Goal: Task Accomplishment & Management: Manage account settings

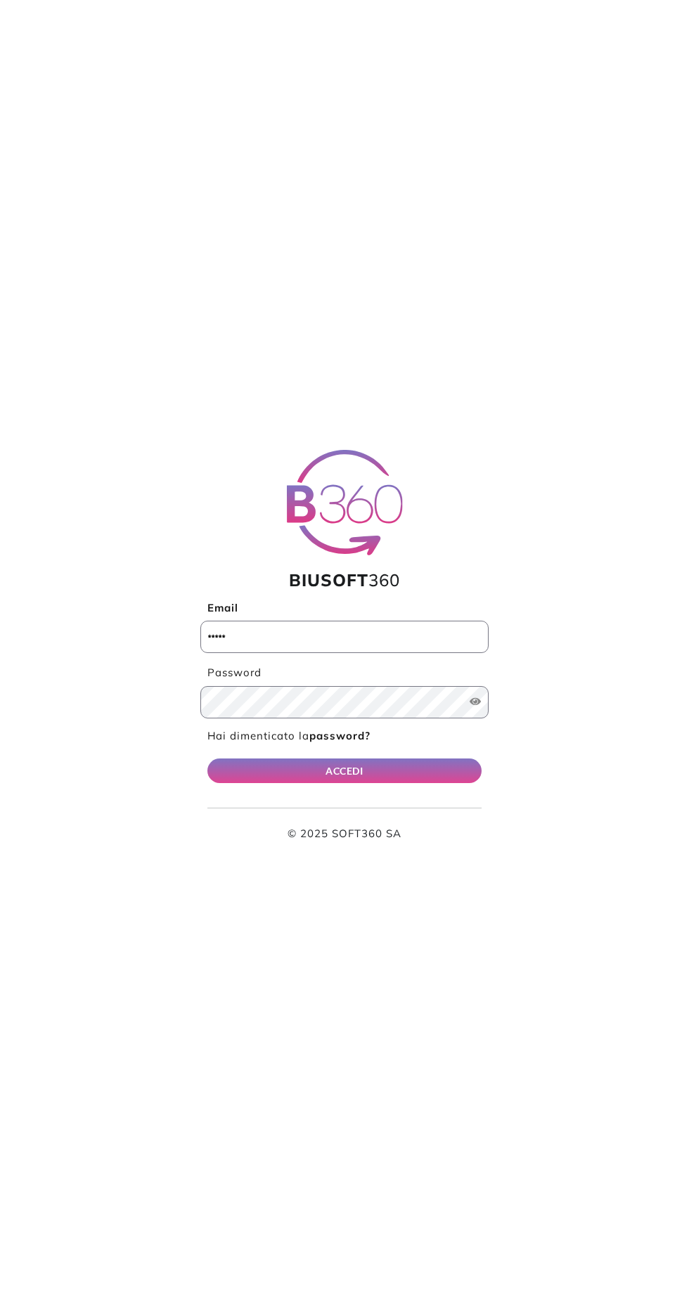
click at [345, 635] on input "Email" at bounding box center [344, 637] width 288 height 32
type input "**********"
click at [207, 758] on button "ACCEDI" at bounding box center [344, 770] width 274 height 25
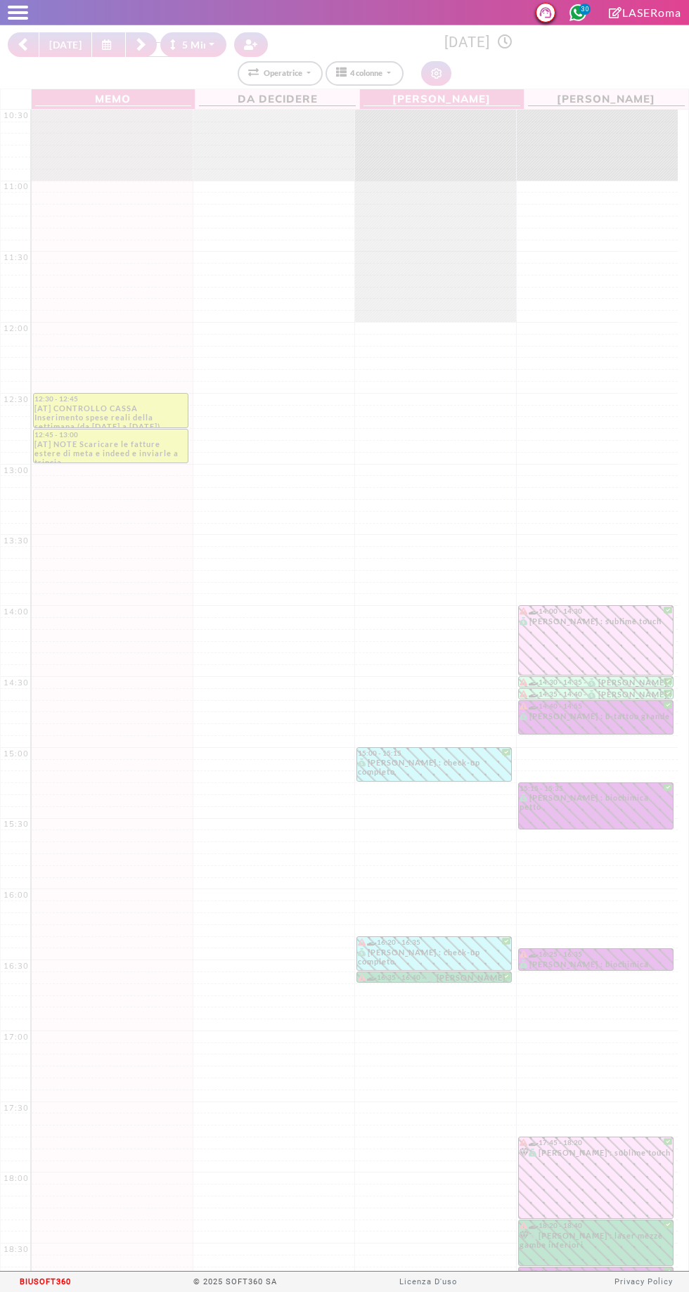
select select "*"
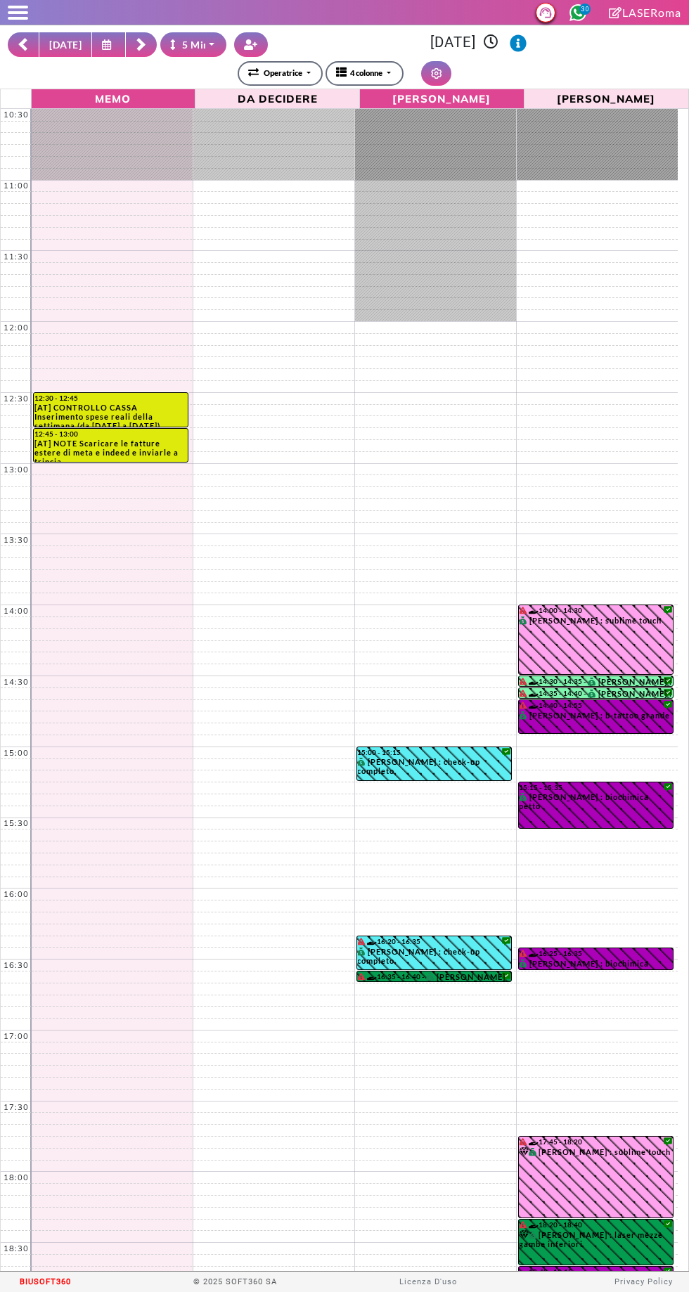
click at [63, 43] on button "[DATE]" at bounding box center [65, 44] width 53 height 25
type input "**********"
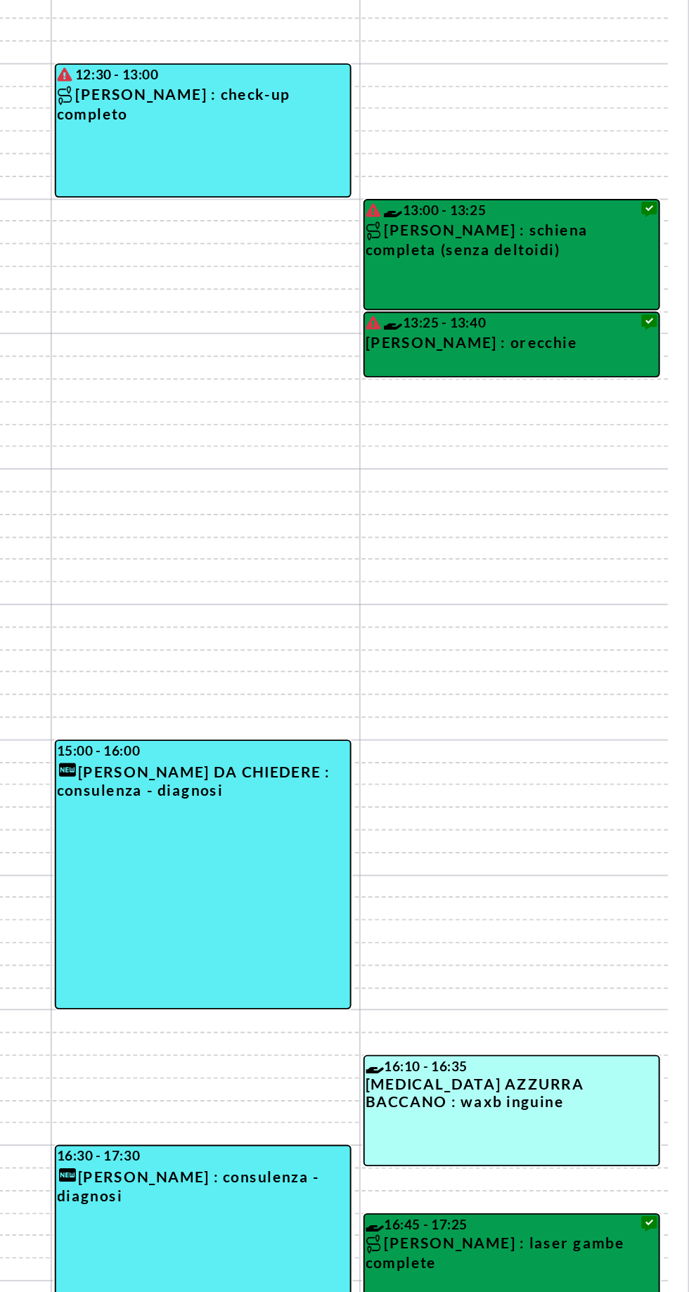
scroll to position [183, 0]
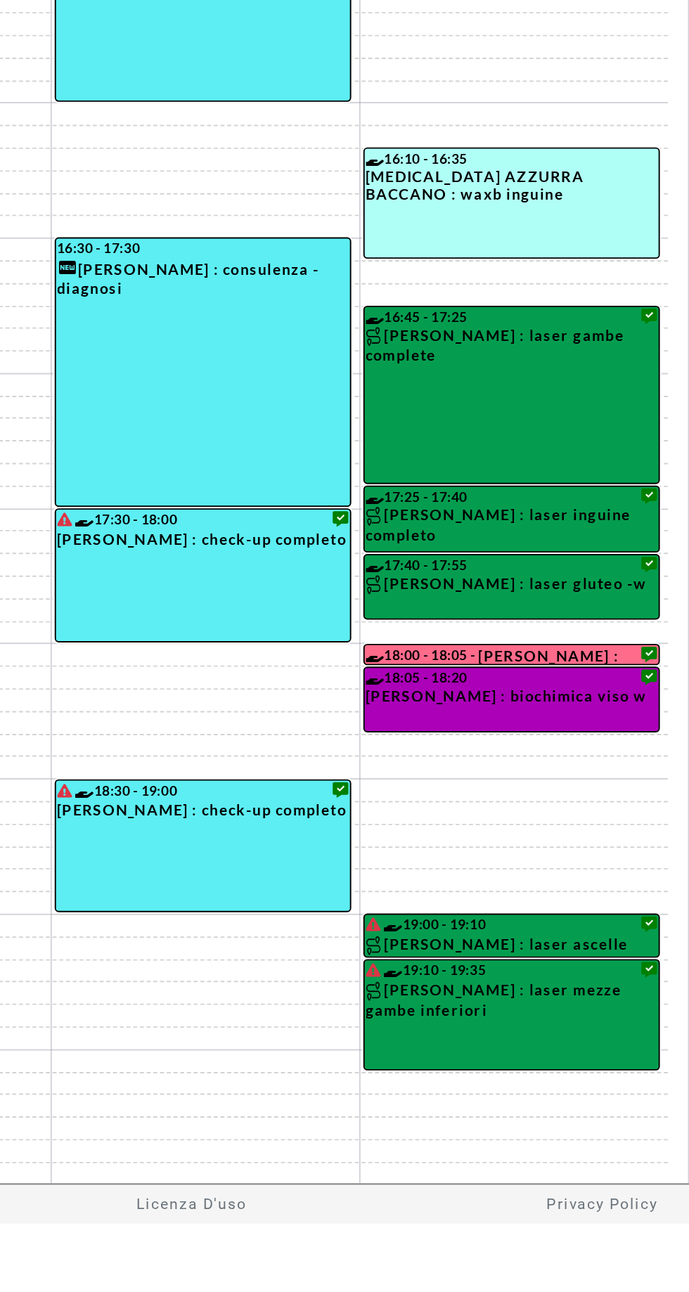
select select "*"
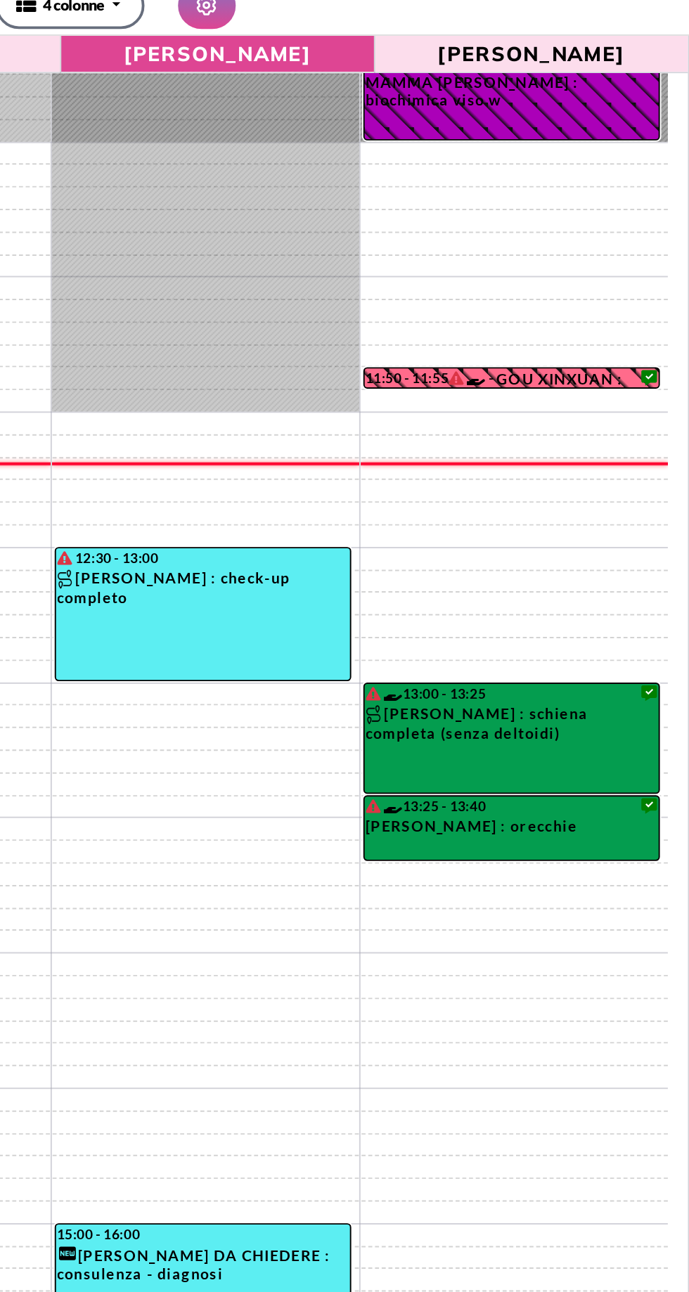
scroll to position [0, 0]
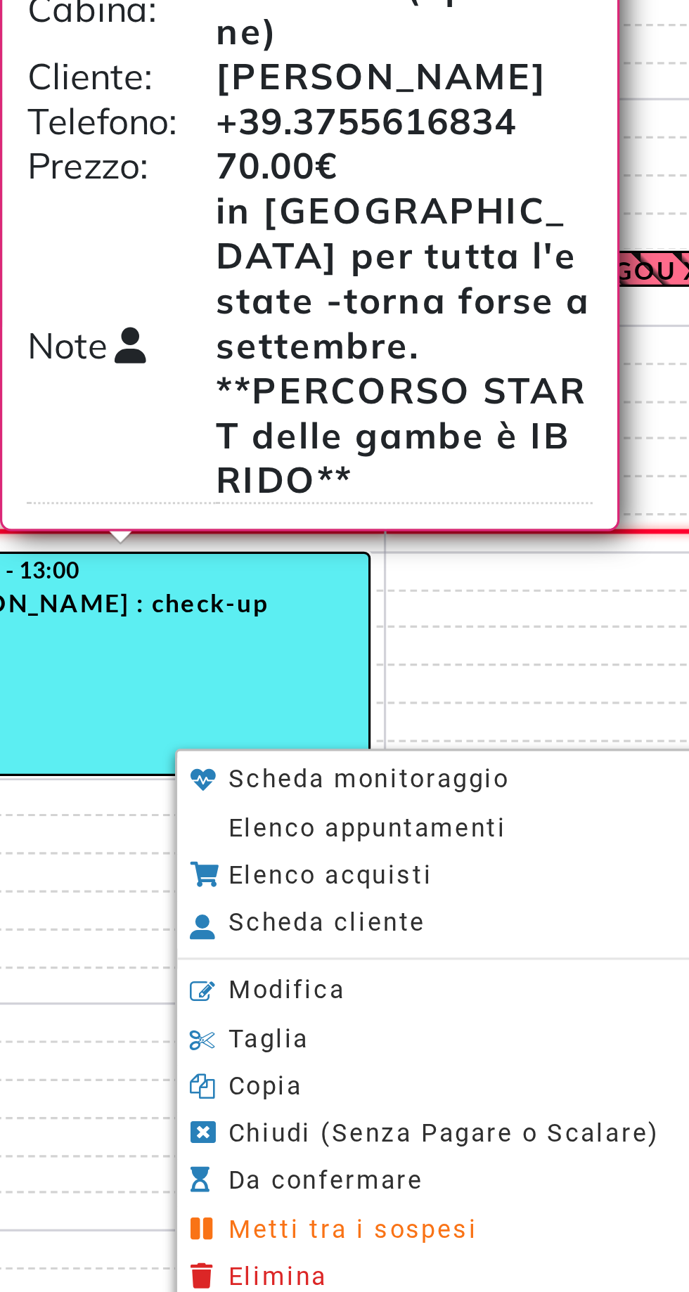
click at [541, 473] on li "Elenco appuntamenti" at bounding box center [548, 479] width 195 height 15
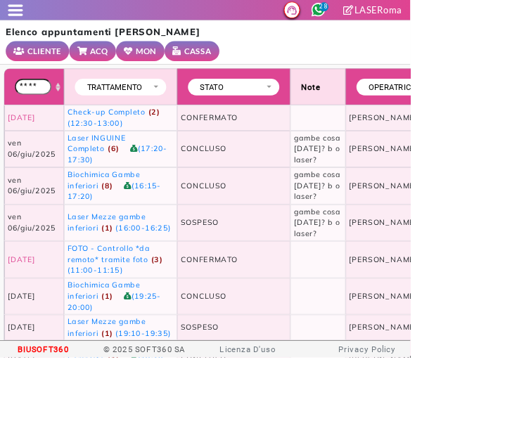
click at [157, 68] on link "MON" at bounding box center [173, 63] width 60 height 25
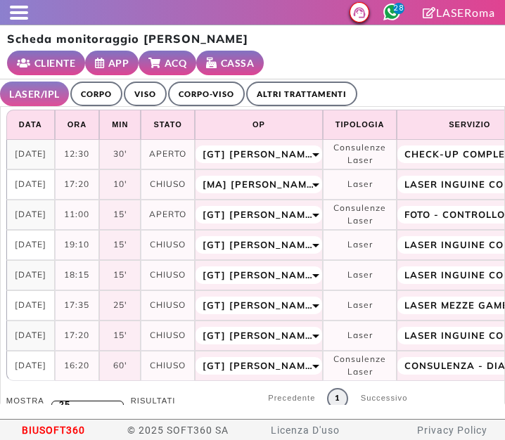
select select "**"
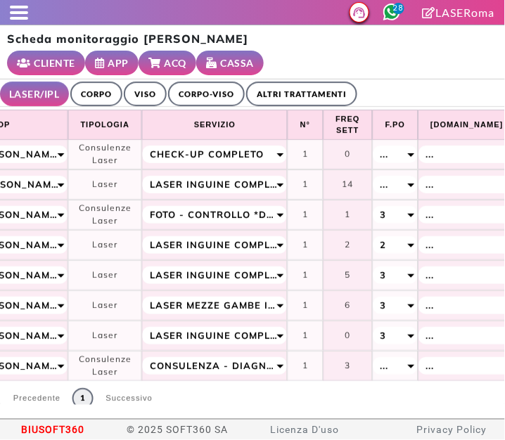
scroll to position [0, 714]
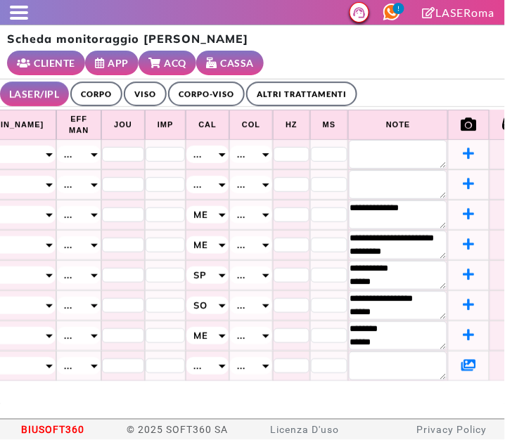
click at [299, 93] on link "ALTRI TRATTAMENTI" at bounding box center [301, 94] width 111 height 25
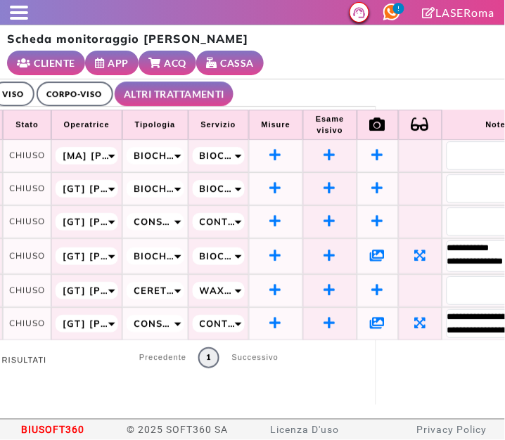
scroll to position [0, 190]
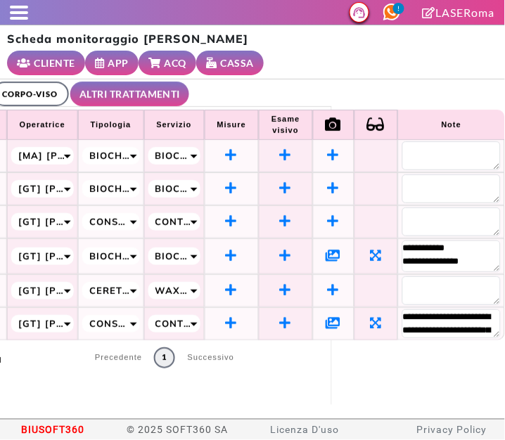
click at [326, 327] on icon at bounding box center [333, 322] width 15 height 13
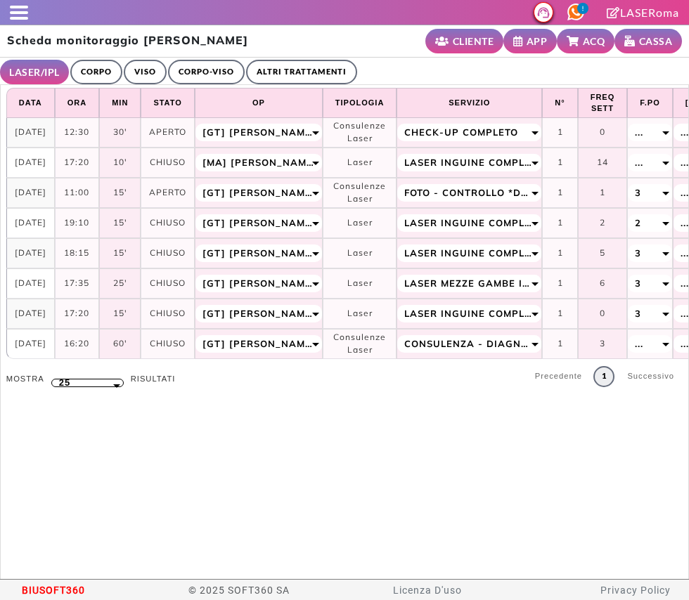
select select "**"
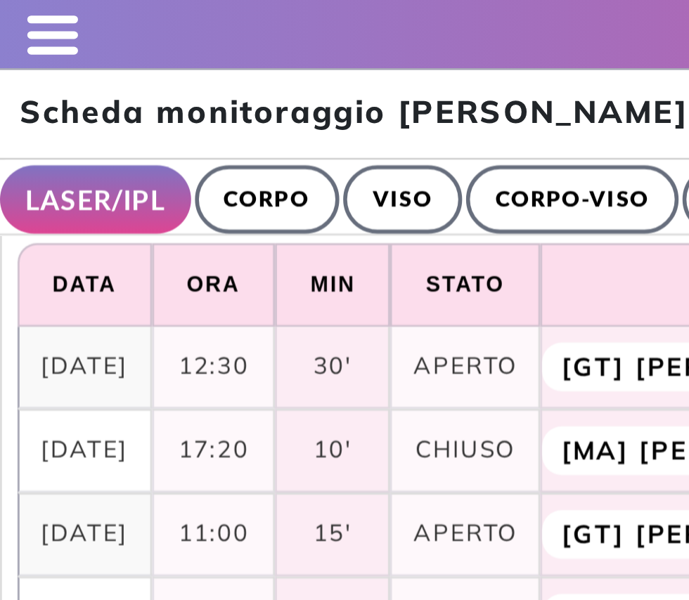
click at [224, 69] on link "CORPO-VISO" at bounding box center [206, 72] width 77 height 25
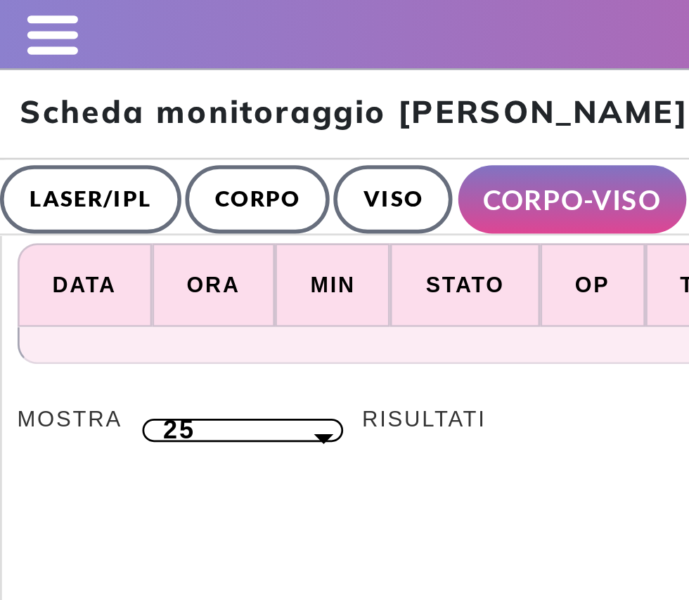
scroll to position [0, 1]
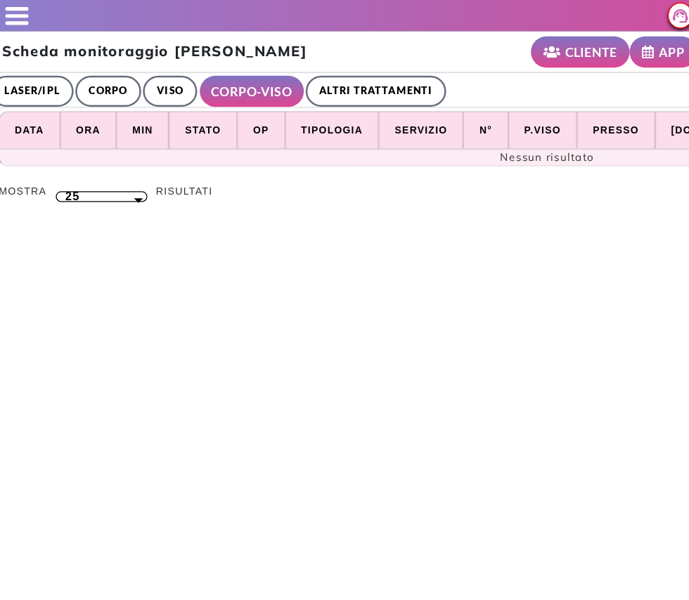
click at [313, 76] on link "ALTRI TRATTAMENTI" at bounding box center [302, 72] width 111 height 25
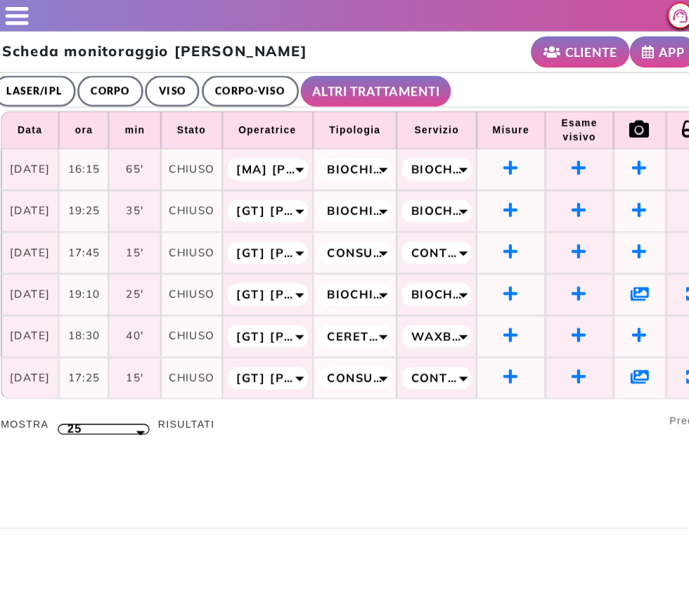
scroll to position [0, 0]
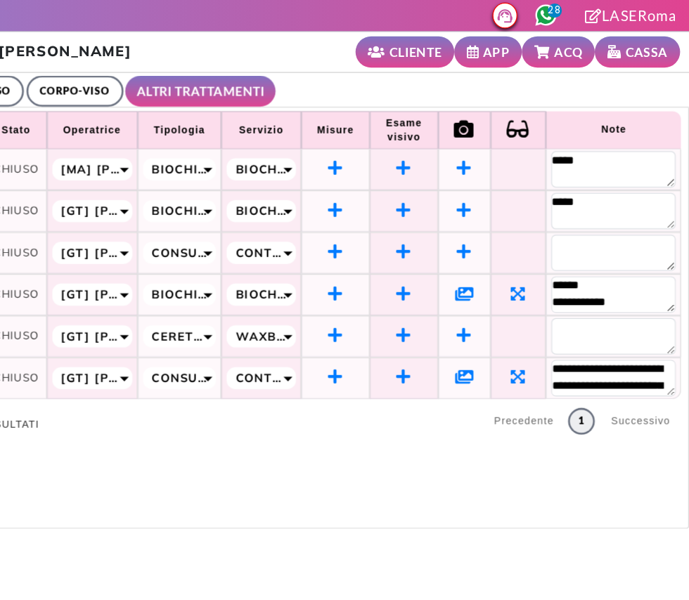
click at [514, 303] on icon at bounding box center [511, 298] width 15 height 13
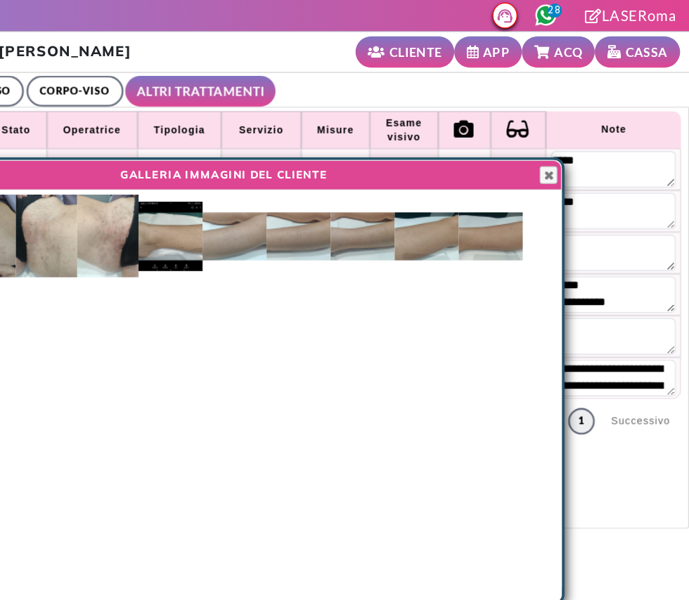
click at [588, 148] on div at bounding box center [587, 302] width 1 height 350
click at [578, 140] on span "button" at bounding box center [577, 138] width 11 height 11
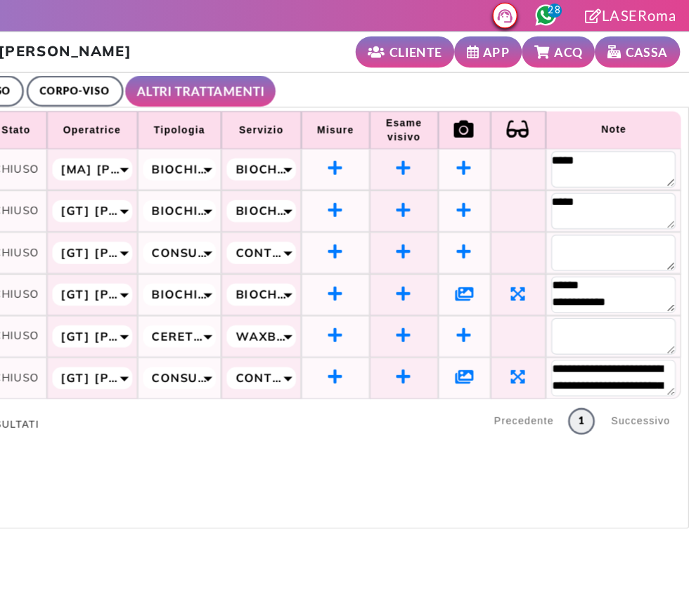
click at [514, 302] on icon at bounding box center [511, 298] width 15 height 13
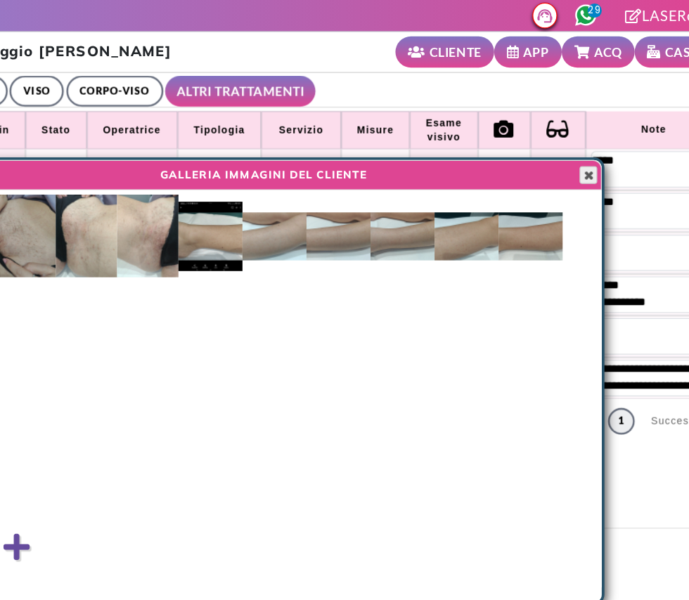
click at [580, 142] on span "button" at bounding box center [577, 138] width 11 height 11
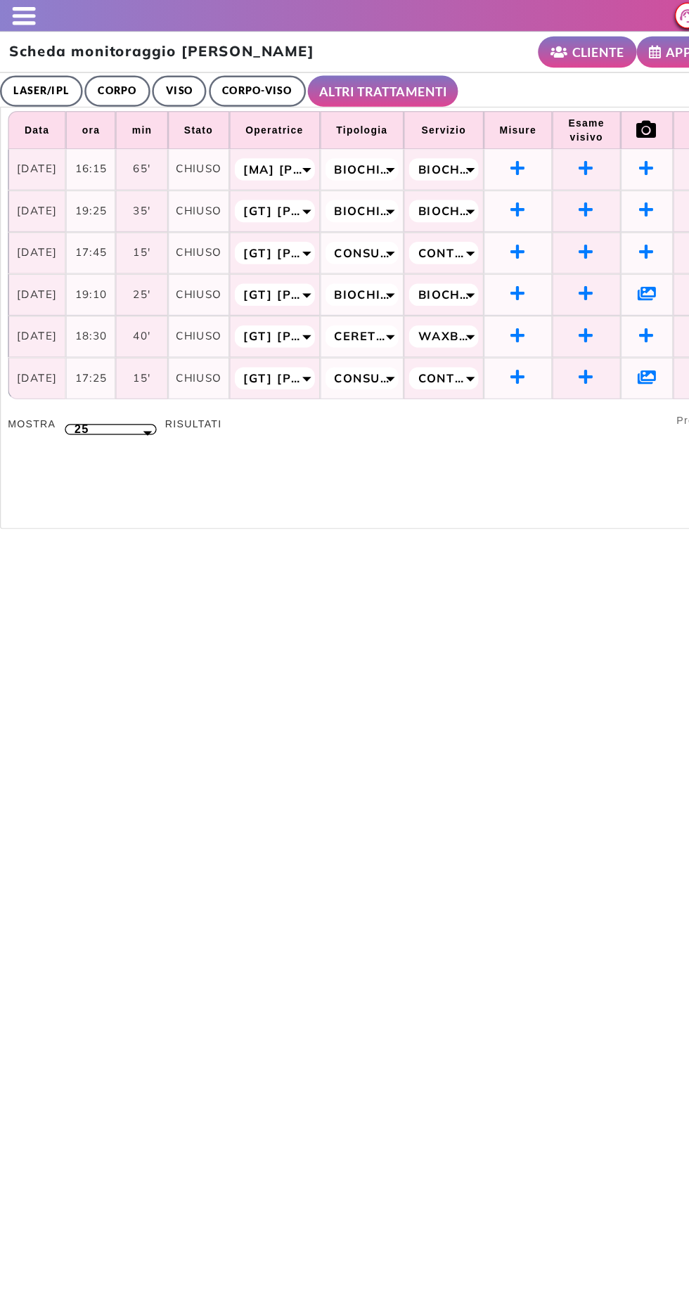
click at [6, 15] on div at bounding box center [14, 13] width 28 height 14
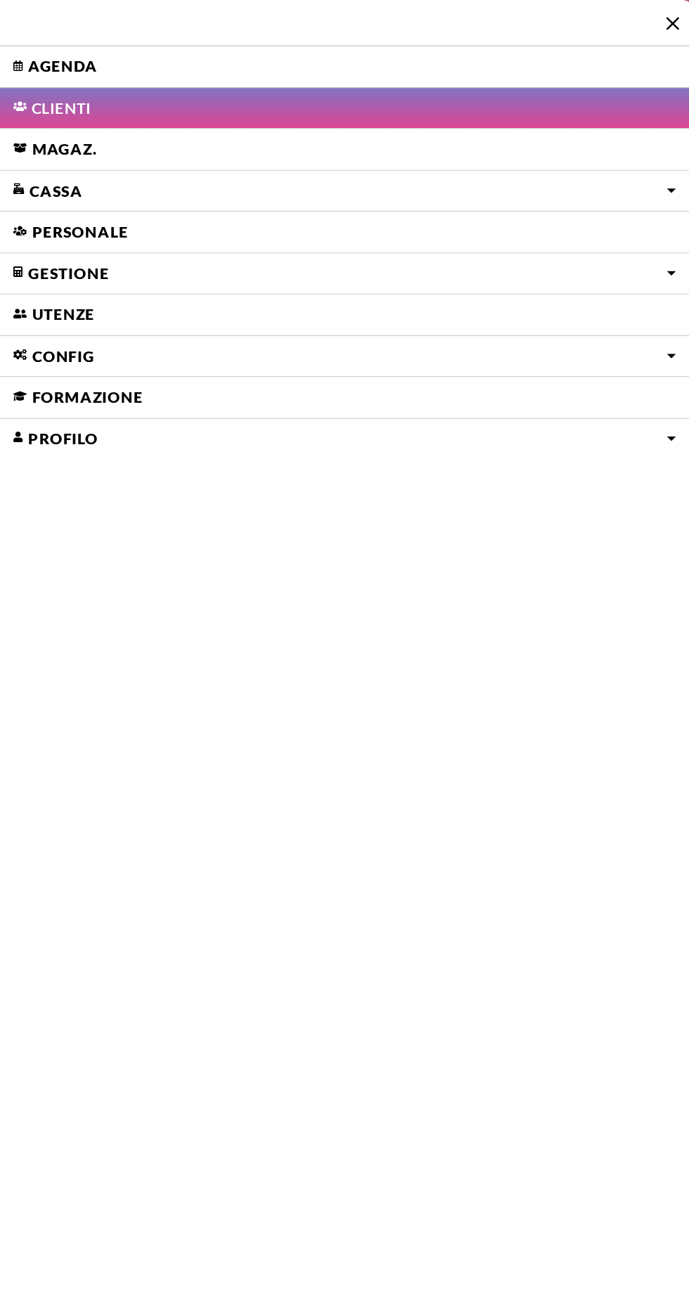
click at [41, 52] on link "Agenda" at bounding box center [275, 53] width 551 height 32
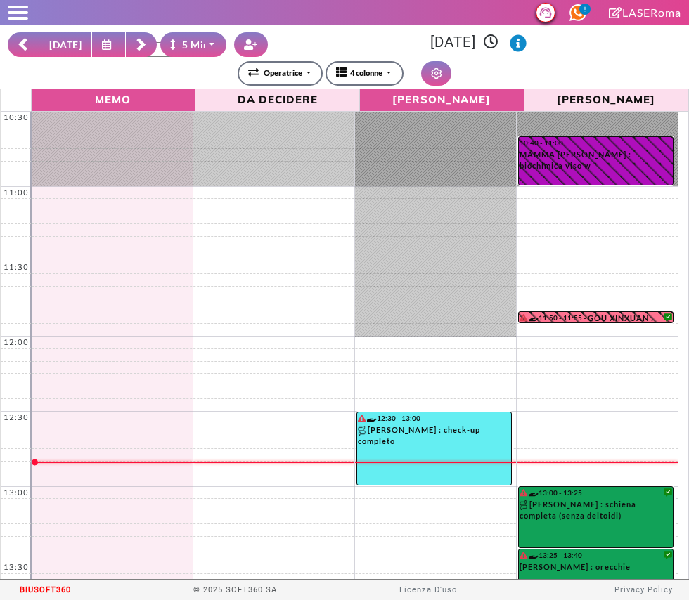
select select "*"
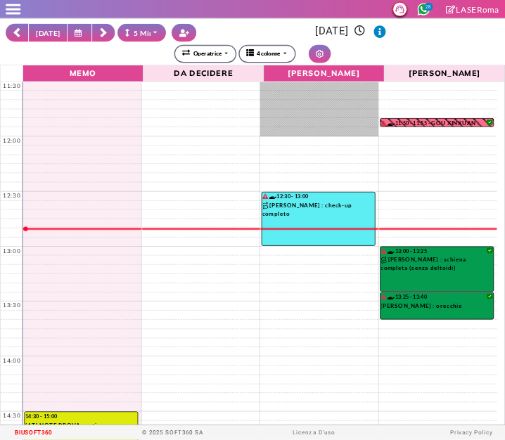
scroll to position [153, 0]
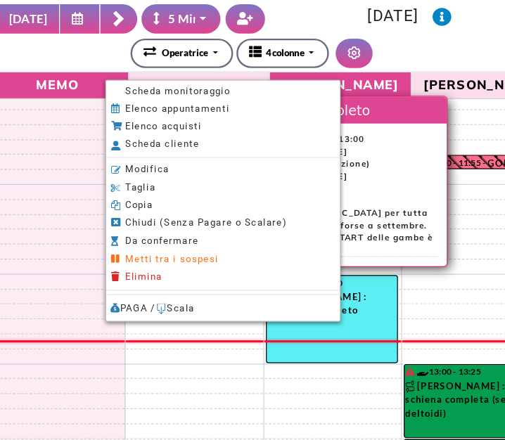
click at [147, 108] on span "Scheda monitoraggio" at bounding box center [191, 105] width 88 height 9
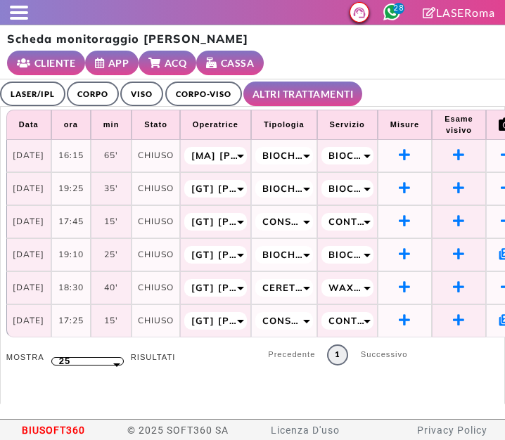
select select "**"
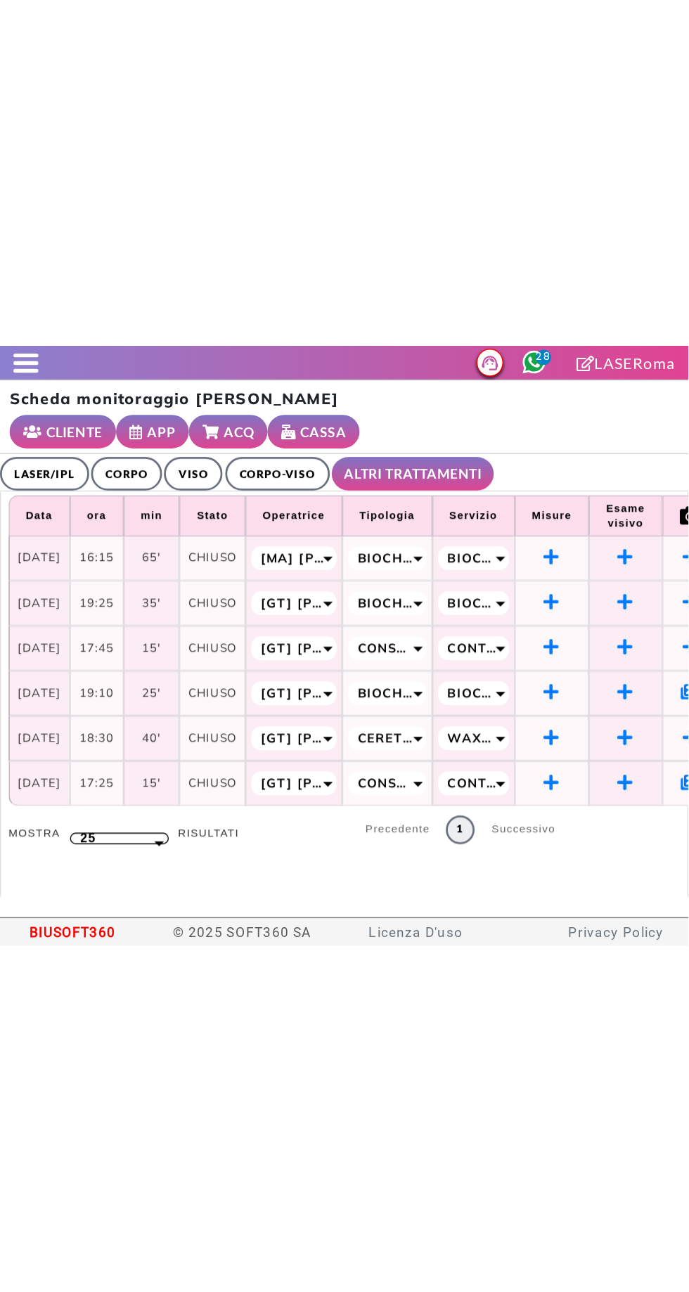
scroll to position [0, 190]
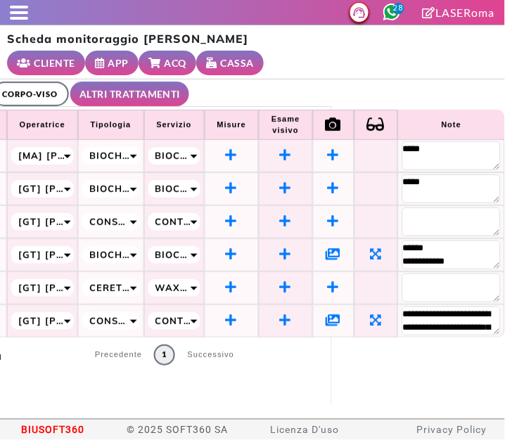
click at [326, 318] on icon at bounding box center [333, 319] width 15 height 13
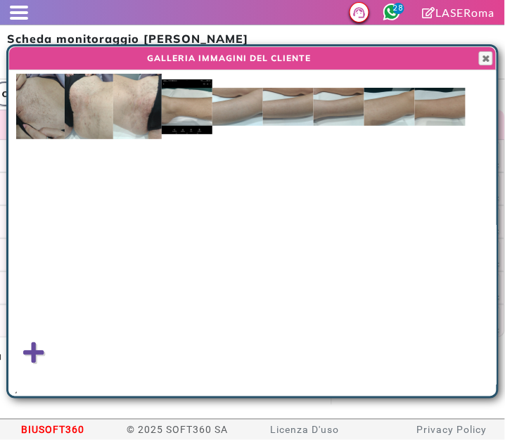
click at [238, 112] on img at bounding box center [237, 107] width 51 height 38
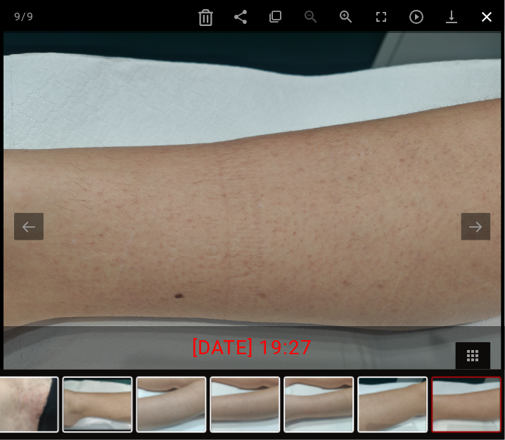
click at [485, 22] on span at bounding box center [487, 16] width 35 height 33
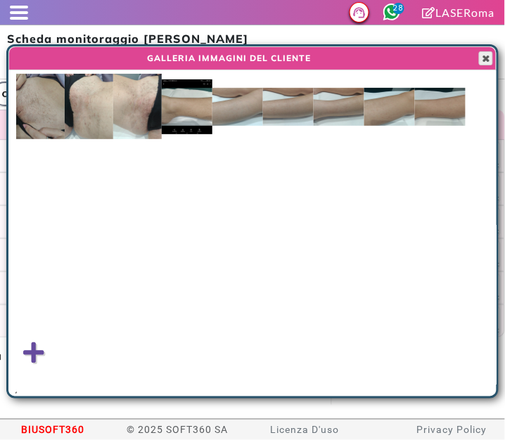
click at [486, 53] on span "button" at bounding box center [485, 58] width 11 height 11
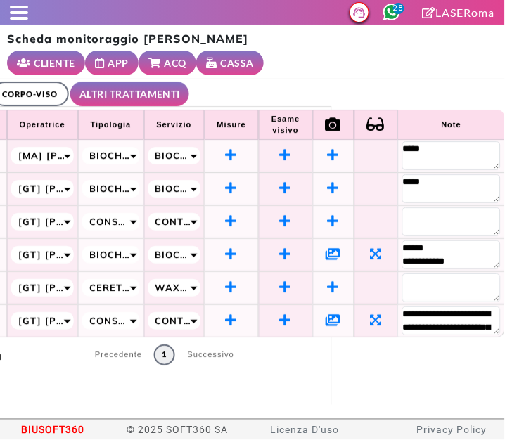
click at [326, 258] on icon at bounding box center [333, 253] width 15 height 13
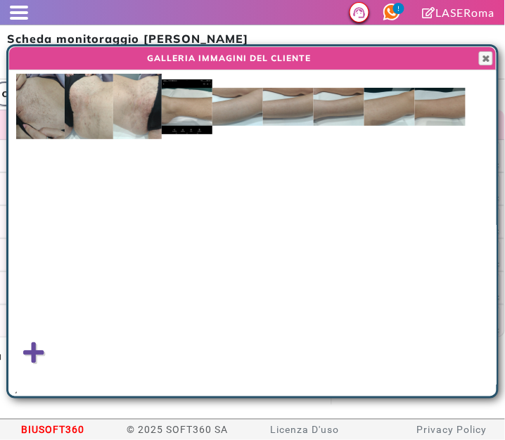
click at [495, 47] on div at bounding box center [493, 48] width 5 height 5
click at [496, 59] on div at bounding box center [495, 221] width 1 height 350
click at [496, 61] on div at bounding box center [495, 221] width 1 height 350
click at [496, 58] on div at bounding box center [495, 221] width 1 height 350
click at [481, 61] on span "button" at bounding box center [485, 58] width 11 height 11
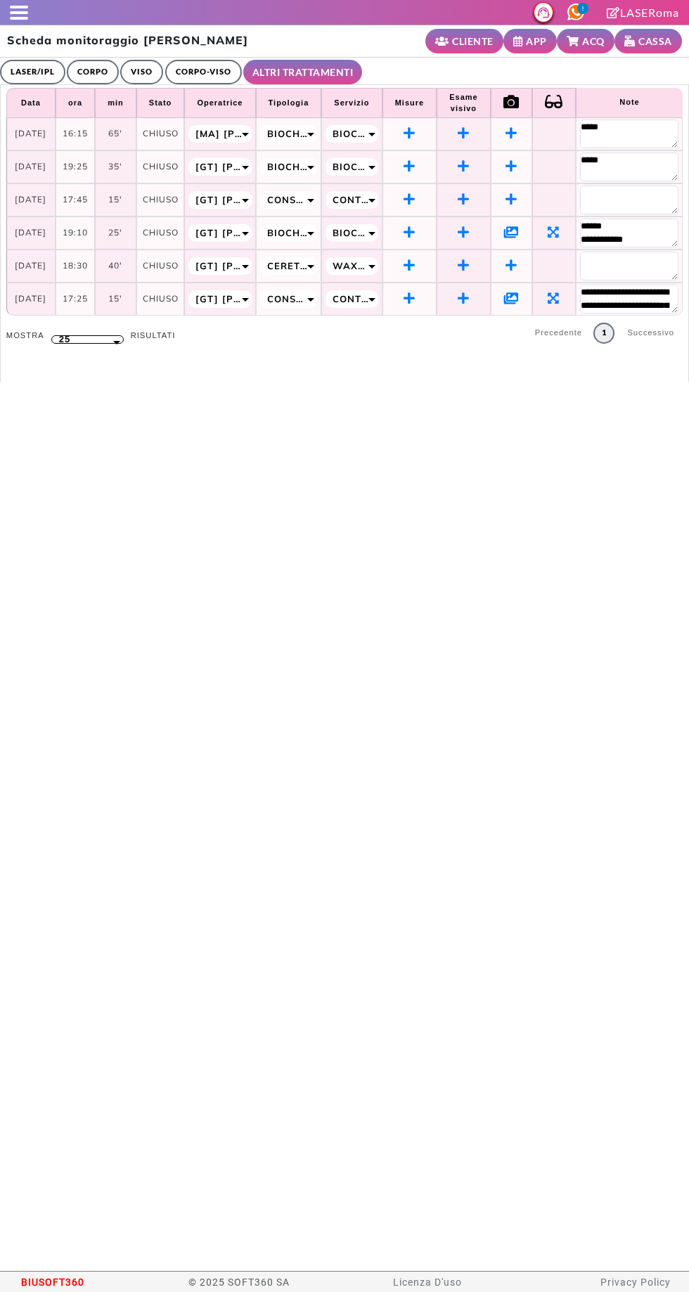
scroll to position [0, 6]
click at [25, 18] on span at bounding box center [19, 18] width 18 height 3
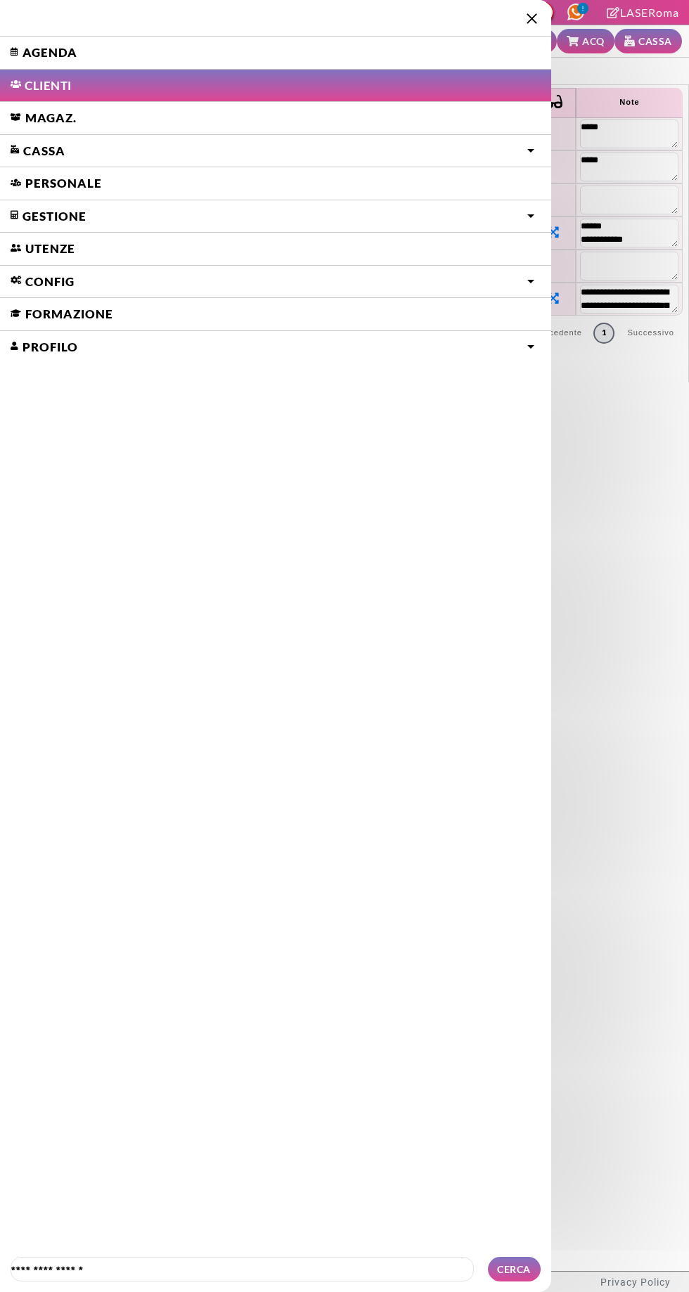
click at [73, 44] on link "Agenda" at bounding box center [275, 53] width 551 height 32
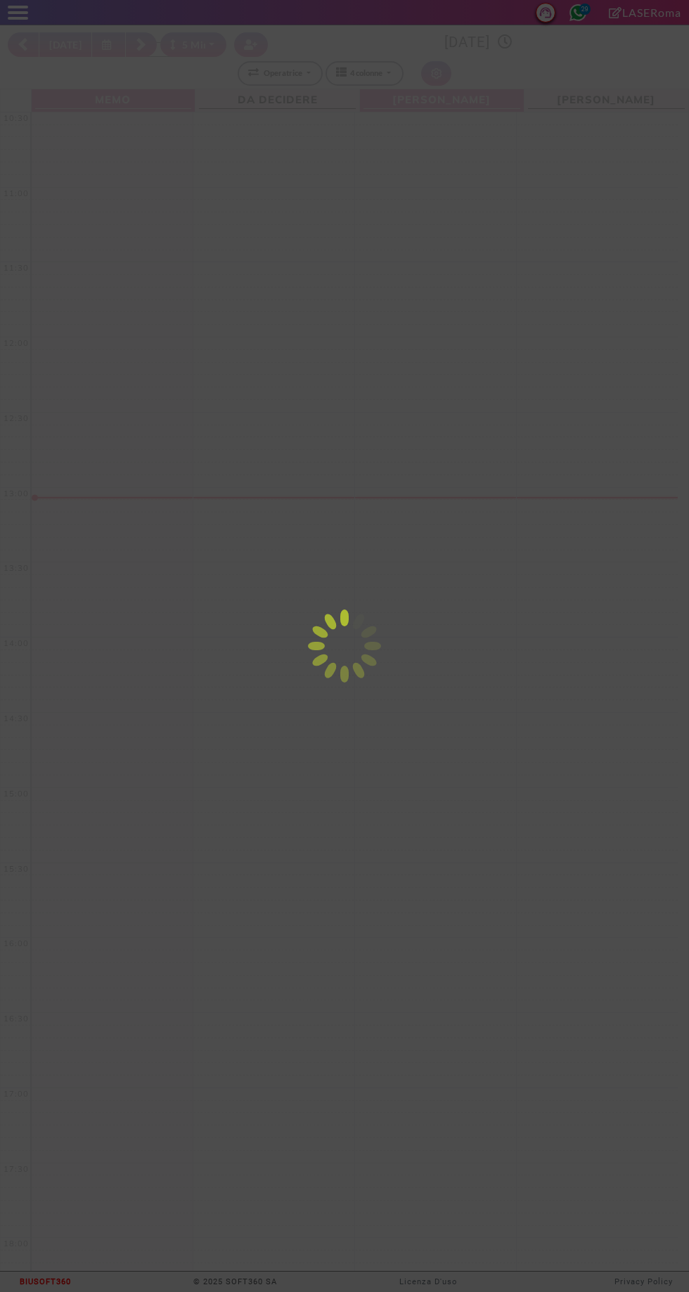
select select "*"
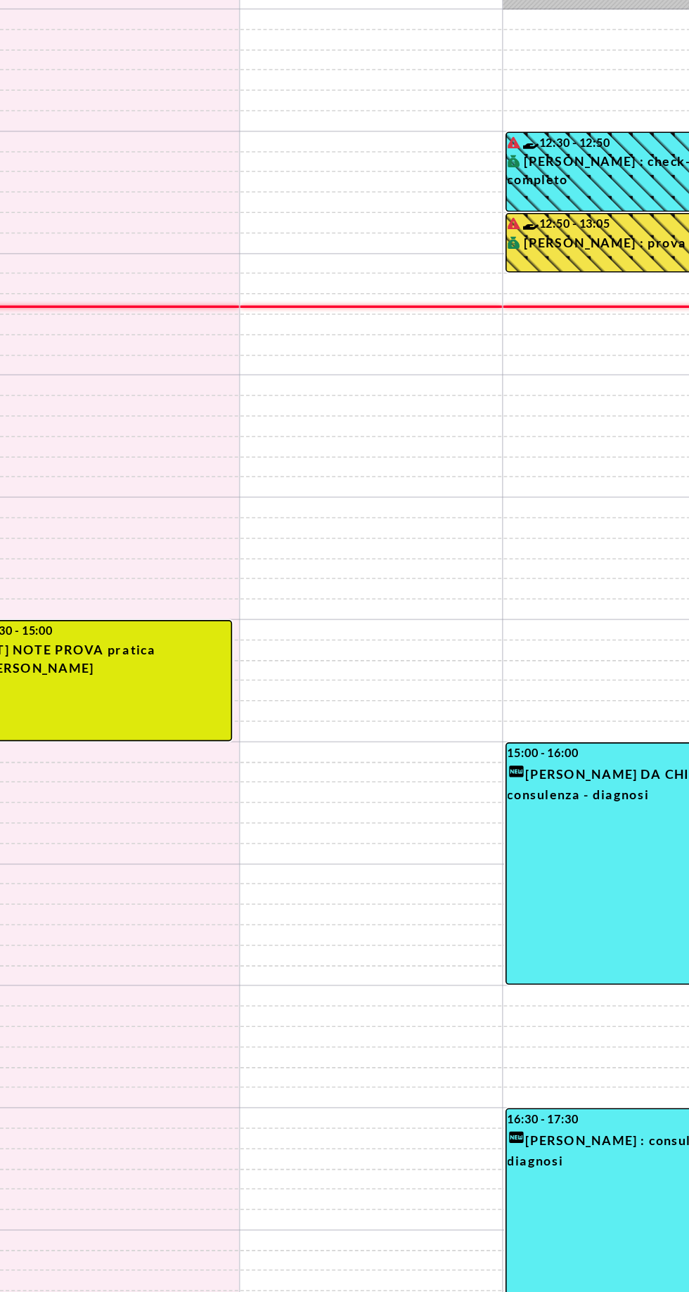
scroll to position [13, 0]
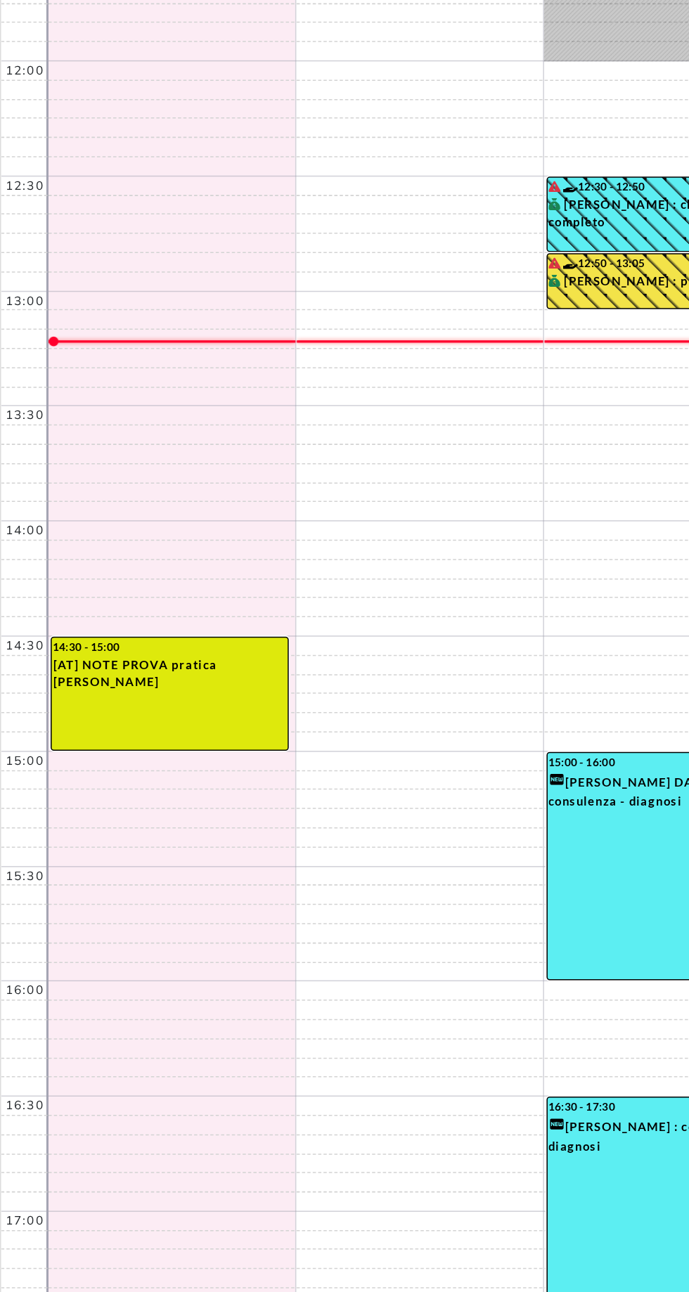
select select "*"
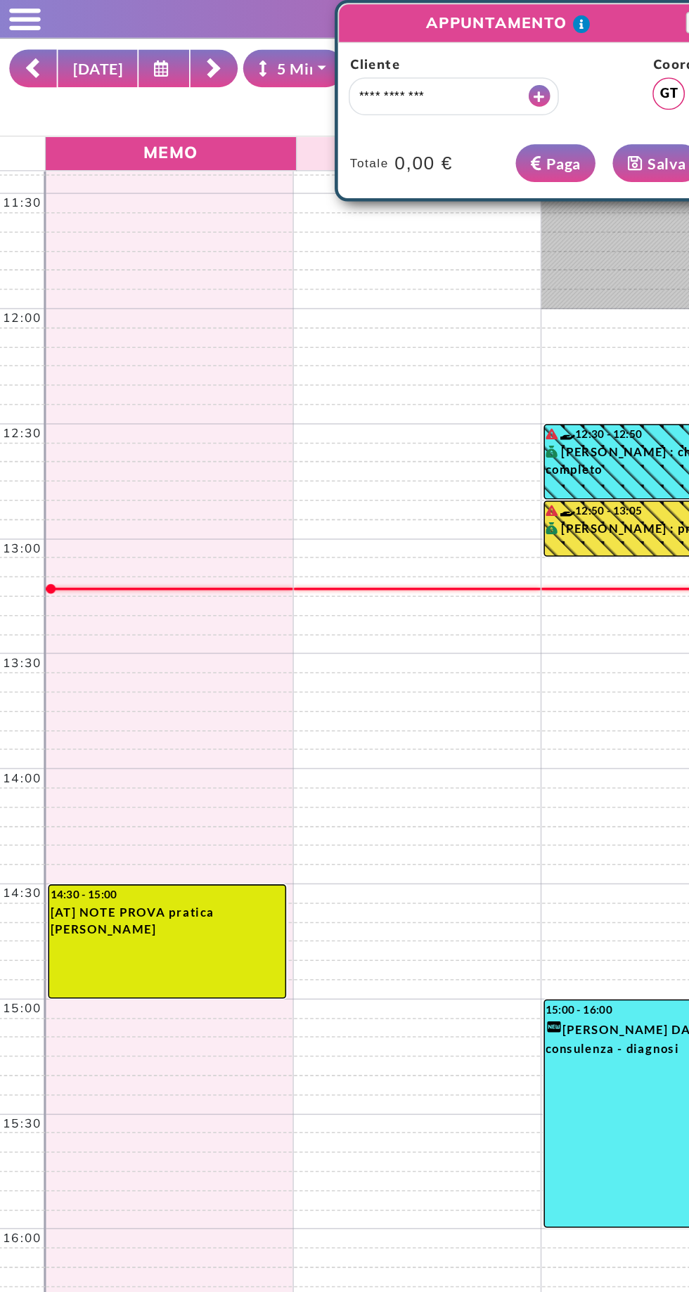
scroll to position [136, 0]
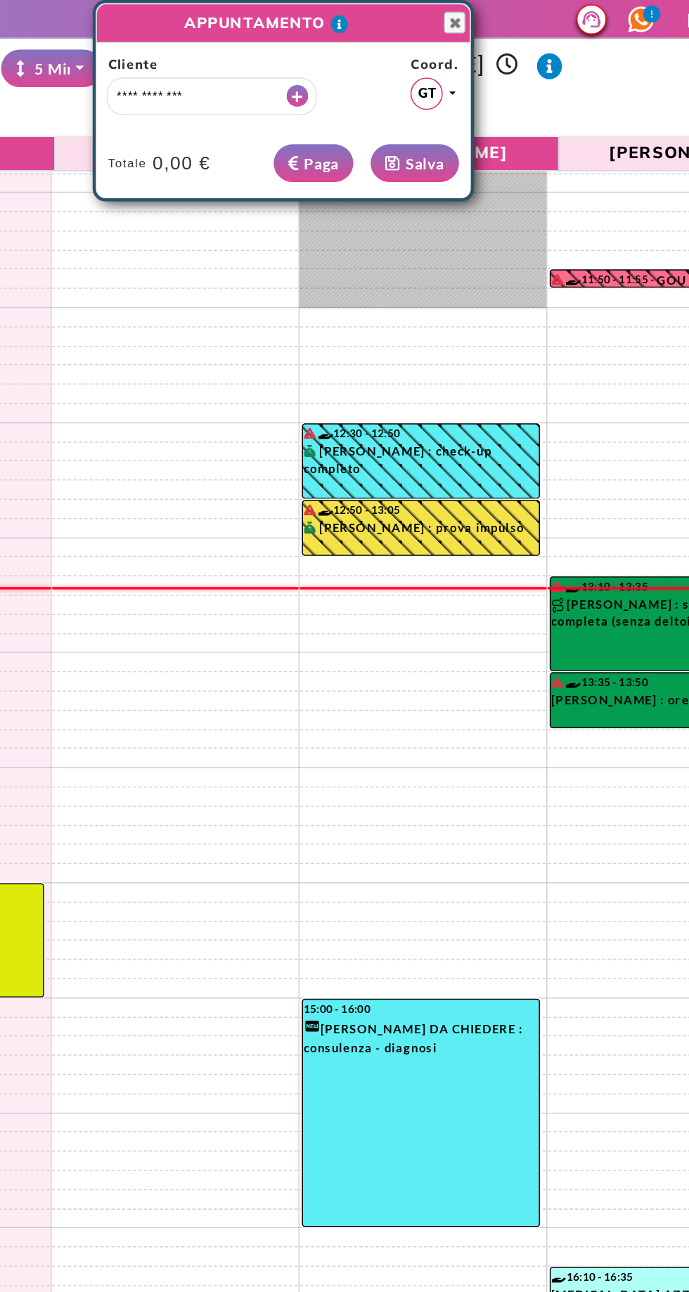
click at [467, 32] on div "**********" at bounding box center [344, 78] width 245 height 101
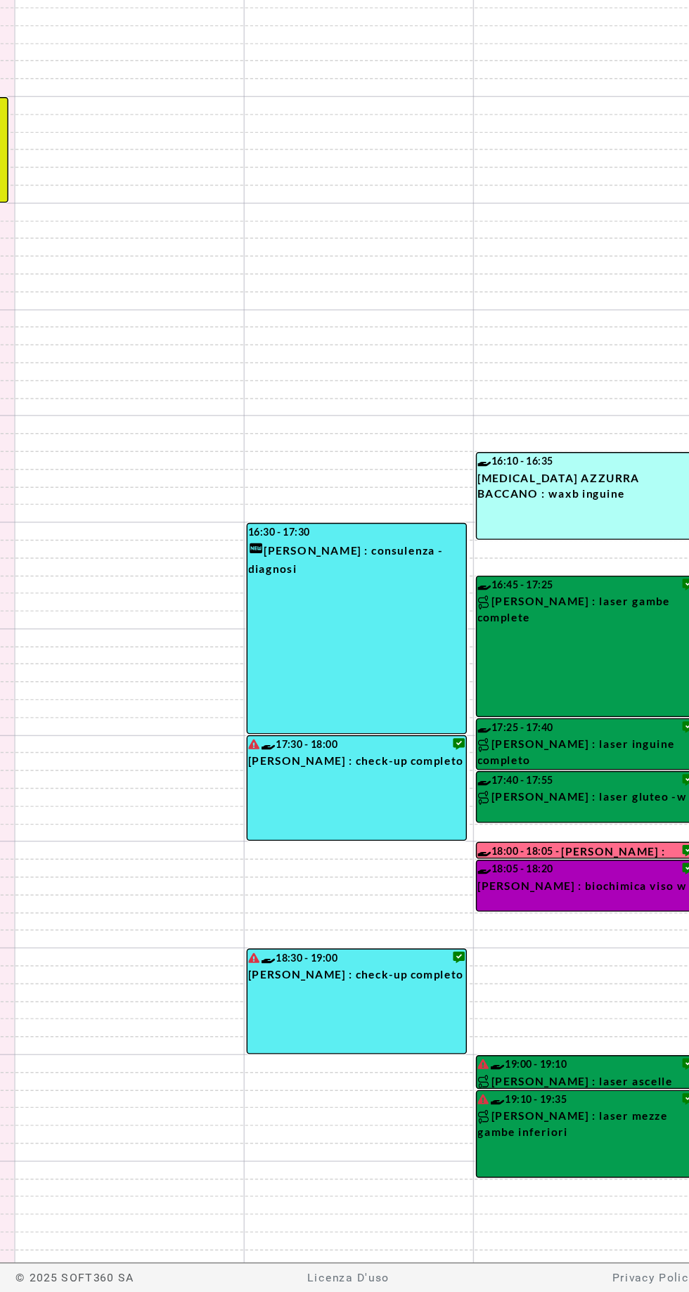
scroll to position [0, 0]
